Goal: Information Seeking & Learning: Learn about a topic

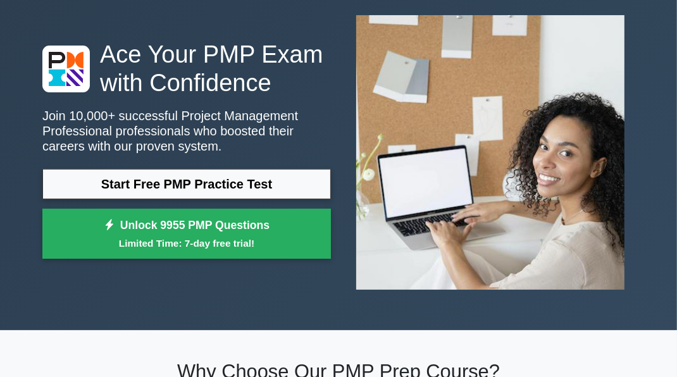
click at [227, 184] on link "Start Free PMP Practice Test" at bounding box center [186, 184] width 289 height 30
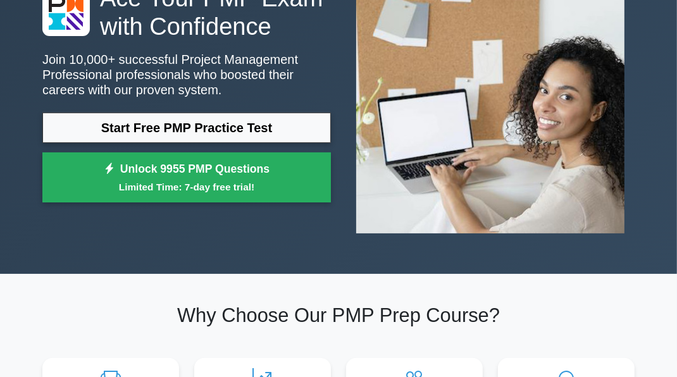
scroll to position [127, 0]
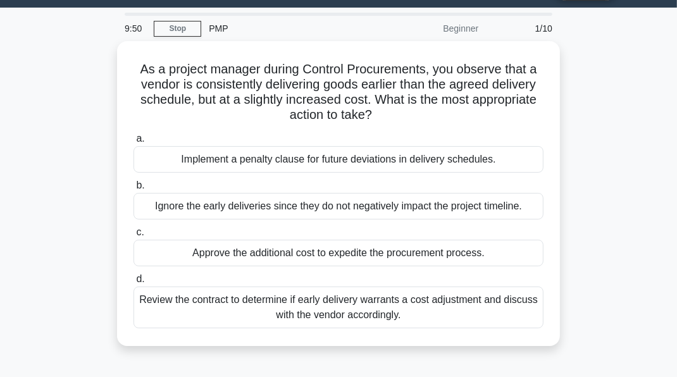
scroll to position [35, 0]
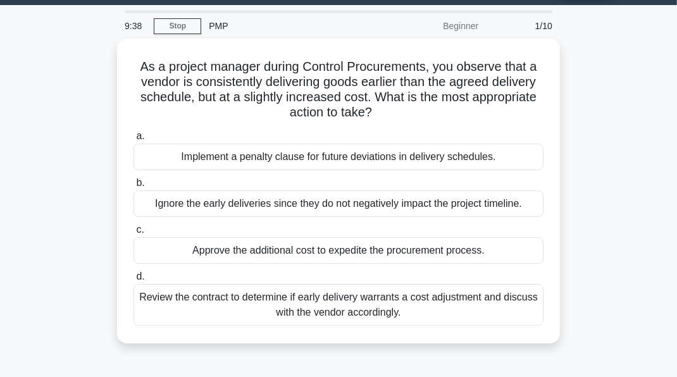
click at [417, 301] on div "Review the contract to determine if early delivery warrants a cost adjustment a…" at bounding box center [339, 305] width 410 height 42
click at [134, 281] on input "d. Review the contract to determine if early delivery warrants a cost adjustmen…" at bounding box center [134, 277] width 0 height 8
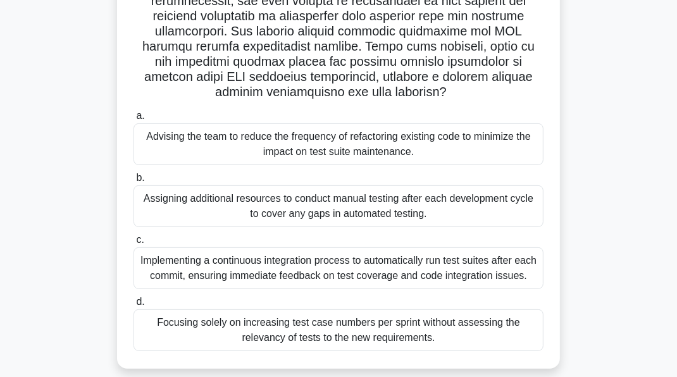
scroll to position [246, 0]
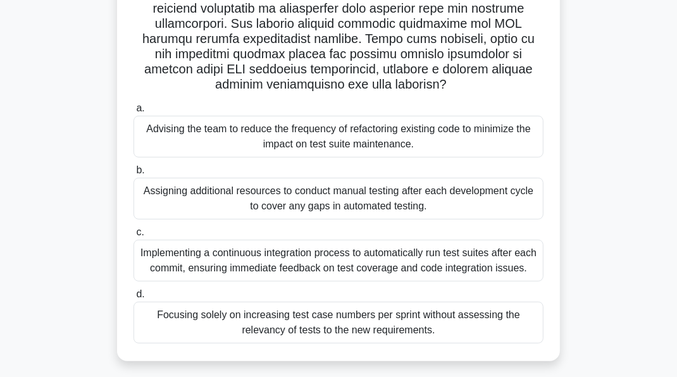
click at [446, 261] on div "Implementing a continuous integration process to automatically run test suites …" at bounding box center [339, 261] width 410 height 42
click at [134, 237] on input "c. Implementing a continuous integration process to automatically run test suit…" at bounding box center [134, 232] width 0 height 8
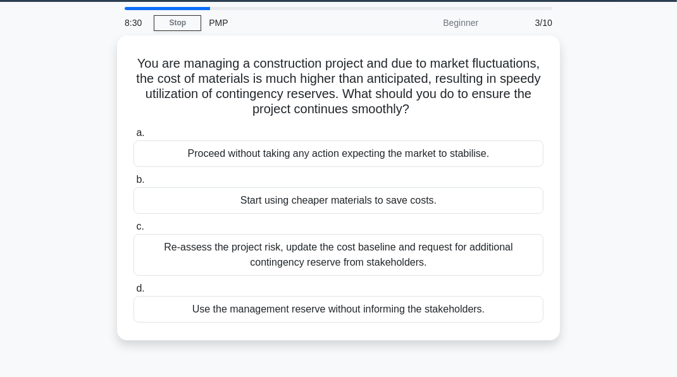
scroll to position [0, 0]
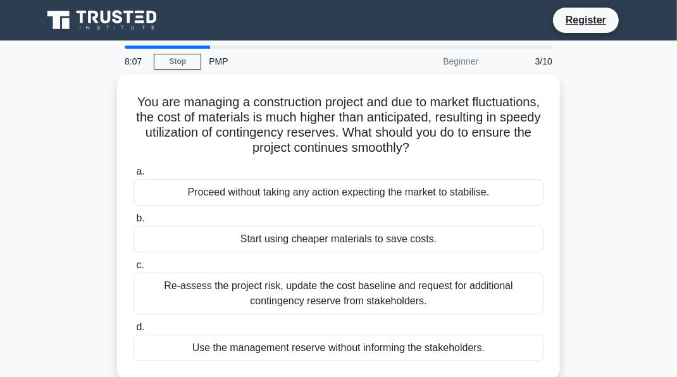
click at [483, 285] on div "Re-assess the project risk, update the cost baseline and request for additional…" at bounding box center [339, 294] width 410 height 42
click at [134, 270] on input "c. Re-assess the project risk, update the cost baseline and request for additio…" at bounding box center [134, 265] width 0 height 8
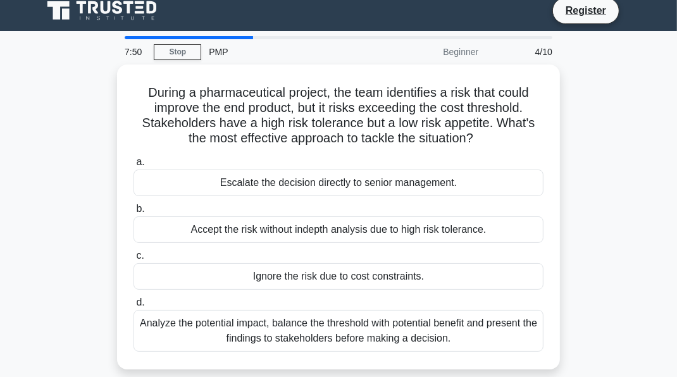
scroll to position [11, 0]
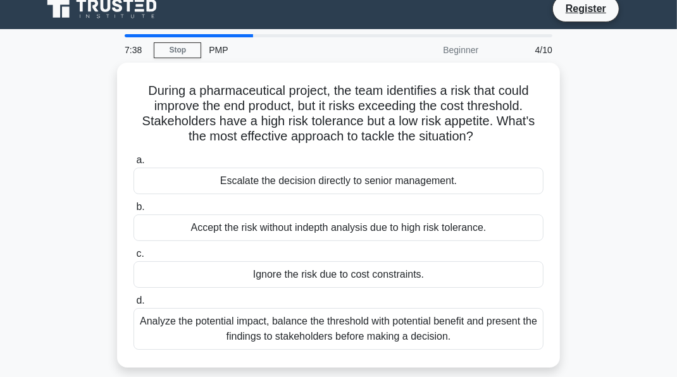
click at [442, 323] on div "Analyze the potential impact, balance the threshold with potential benefit and …" at bounding box center [339, 329] width 410 height 42
click at [134, 305] on input "d. Analyze the potential impact, balance the threshold with potential benefit a…" at bounding box center [134, 301] width 0 height 8
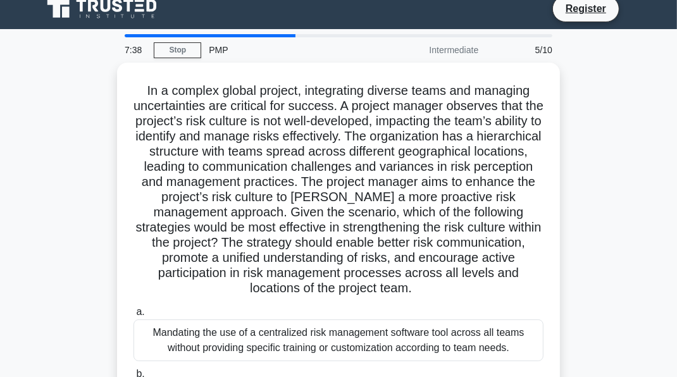
scroll to position [0, 0]
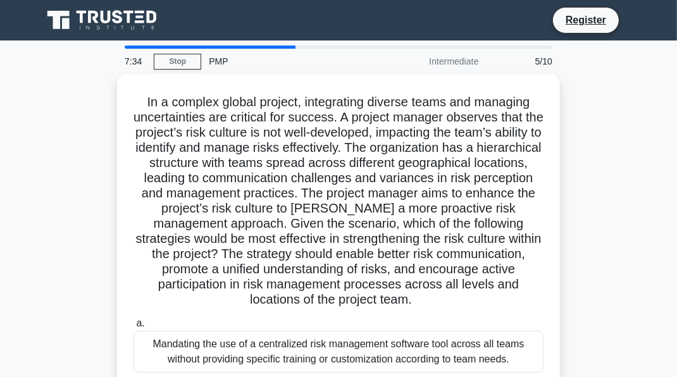
click at [170, 66] on link "Stop" at bounding box center [177, 62] width 47 height 16
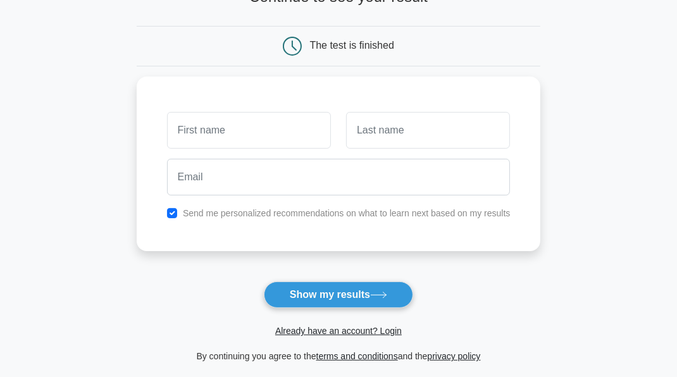
scroll to position [93, 0]
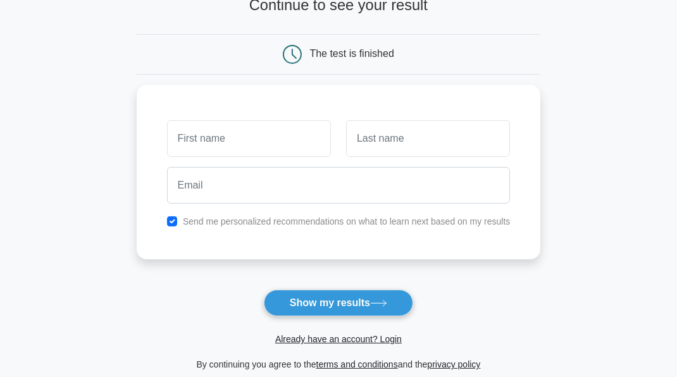
click at [360, 304] on button "Show my results" at bounding box center [338, 303] width 149 height 27
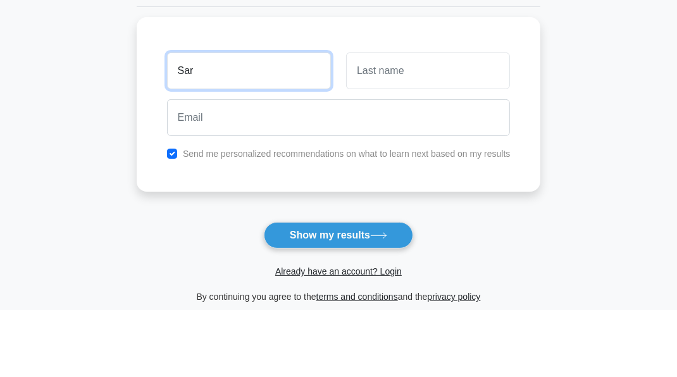
type input "Sar"
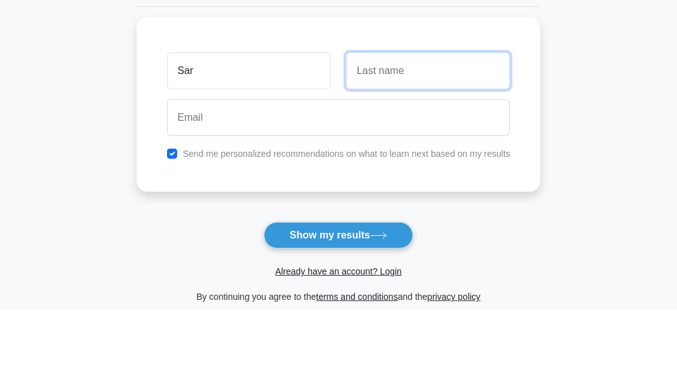
click at [429, 143] on input "text" at bounding box center [428, 138] width 164 height 37
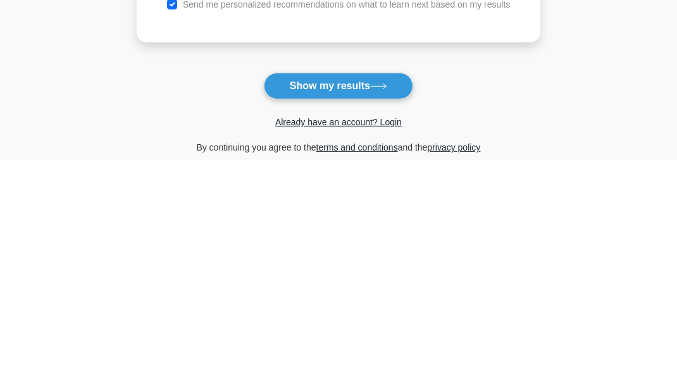
type input "L"
click at [344, 305] on button "Show my results" at bounding box center [338, 303] width 149 height 27
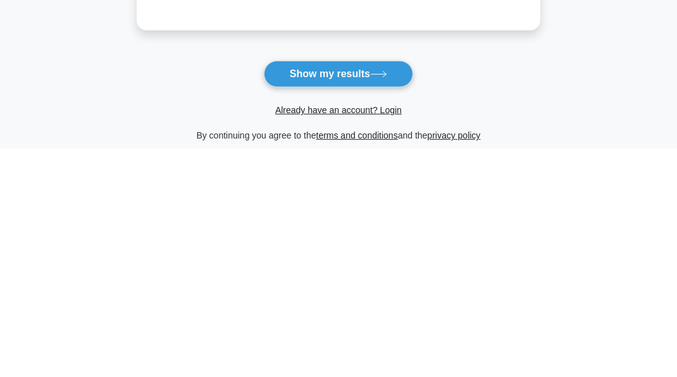
type input "sarojl@gmail.com"
click at [357, 307] on button "Show my results" at bounding box center [338, 303] width 149 height 27
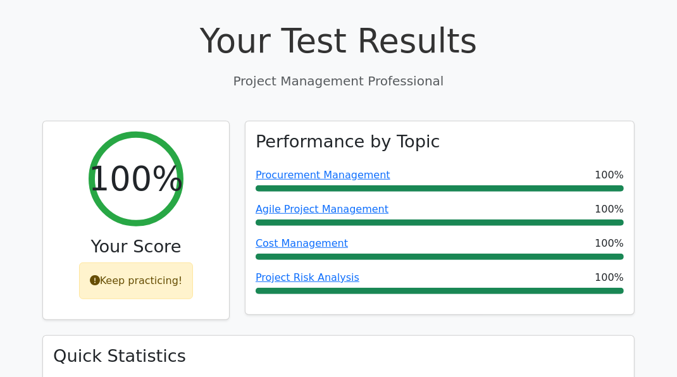
scroll to position [423, 0]
